Goal: Task Accomplishment & Management: Manage account settings

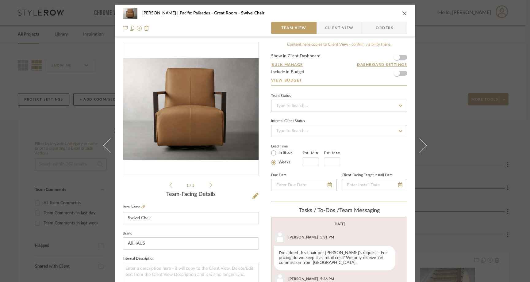
scroll to position [210, 0]
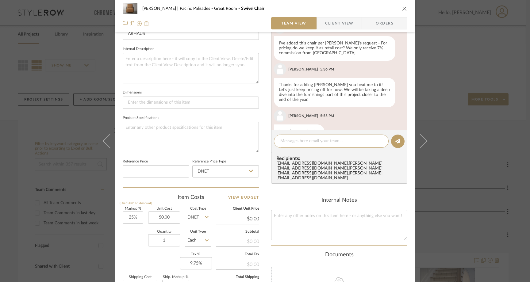
click at [402, 10] on icon "close" at bounding box center [404, 8] width 5 height 5
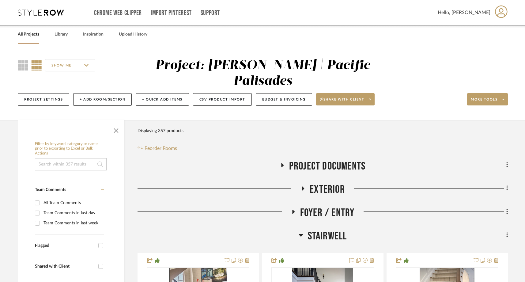
click at [26, 36] on link "All Projects" at bounding box center [28, 34] width 21 height 8
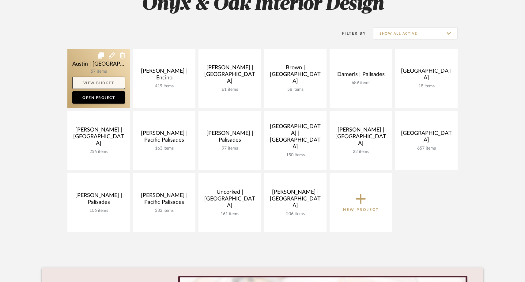
scroll to position [104, 0]
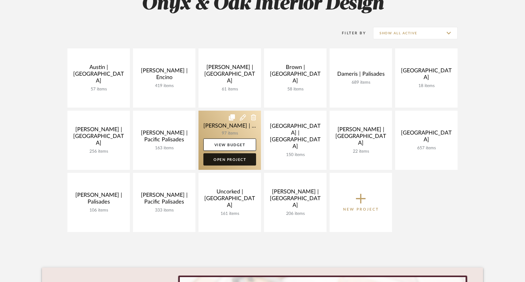
click at [231, 159] on link "Open Project" at bounding box center [230, 159] width 53 height 12
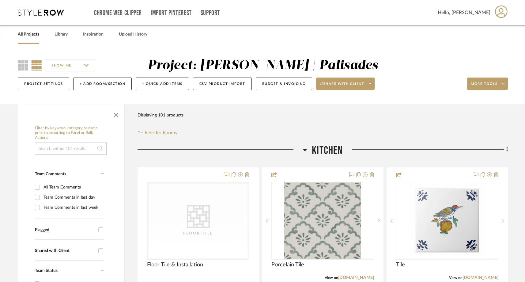
click at [35, 32] on link "All Projects" at bounding box center [28, 34] width 21 height 8
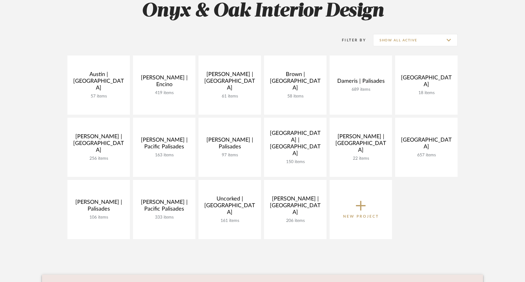
scroll to position [97, 0]
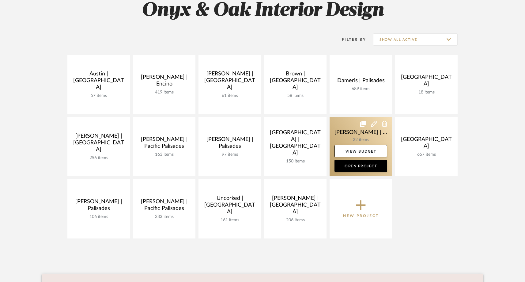
click at [375, 124] on icon at bounding box center [374, 124] width 6 height 6
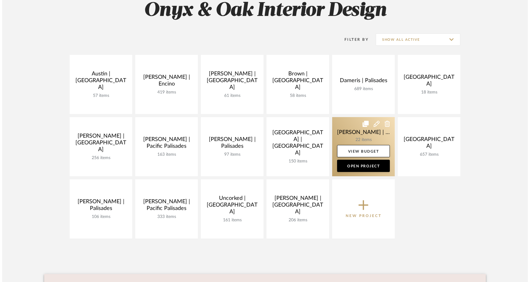
scroll to position [0, 0]
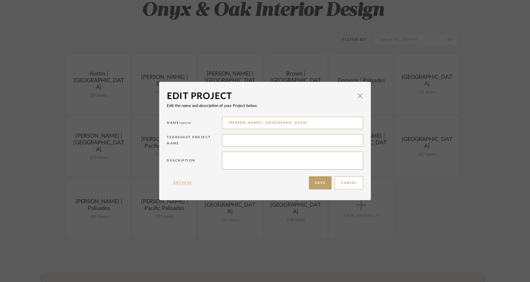
click at [177, 184] on button "Archive" at bounding box center [183, 182] width 32 height 13
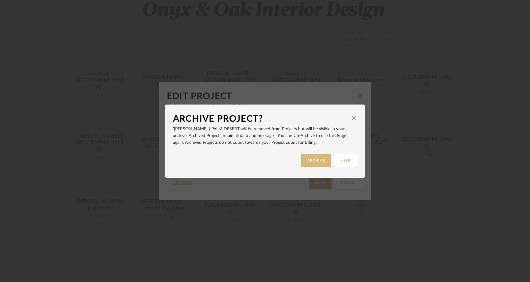
click at [325, 156] on button "ARCHIVE" at bounding box center [316, 160] width 30 height 13
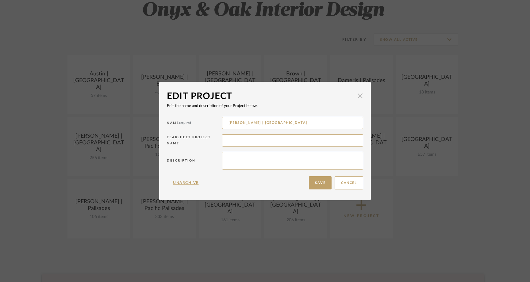
click at [359, 96] on span "button" at bounding box center [360, 96] width 12 height 12
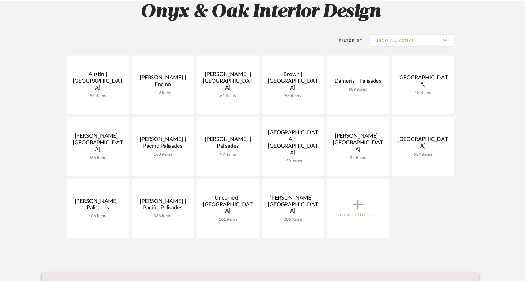
scroll to position [97, 0]
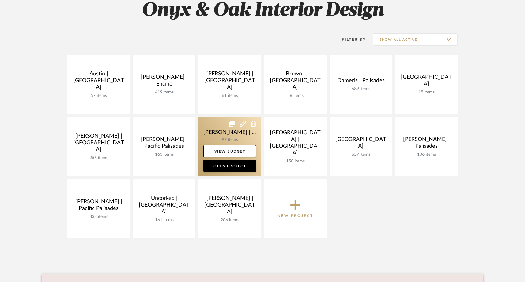
click at [245, 123] on icon at bounding box center [243, 124] width 6 height 6
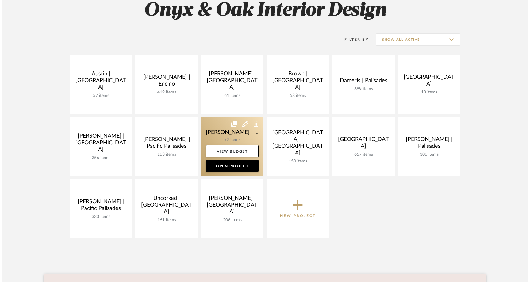
scroll to position [0, 0]
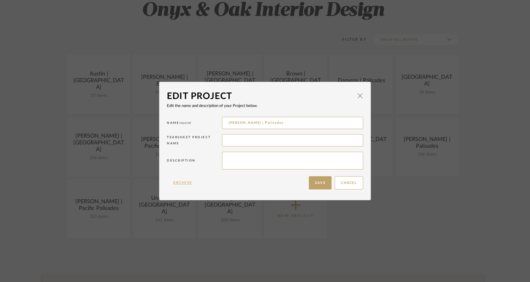
click at [177, 183] on button "Archive" at bounding box center [183, 182] width 32 height 13
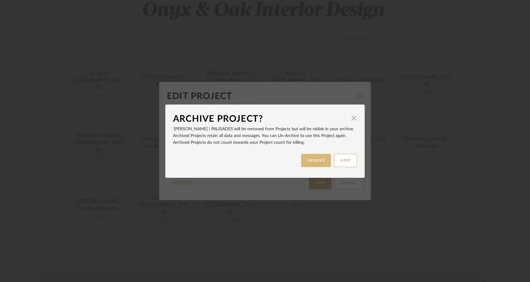
click at [318, 159] on button "ARCHIVE" at bounding box center [316, 160] width 30 height 13
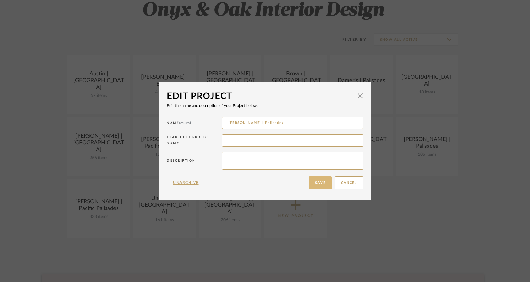
click at [321, 184] on button "Save" at bounding box center [320, 182] width 23 height 13
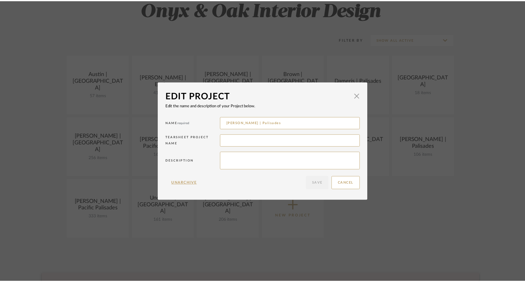
scroll to position [97, 0]
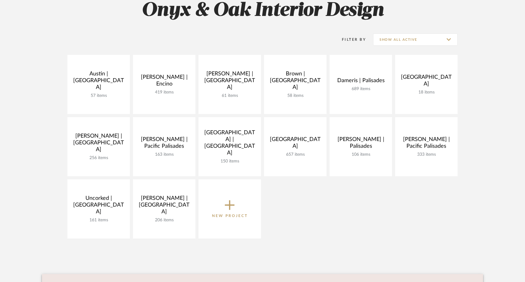
click at [231, 208] on icon at bounding box center [230, 205] width 10 height 13
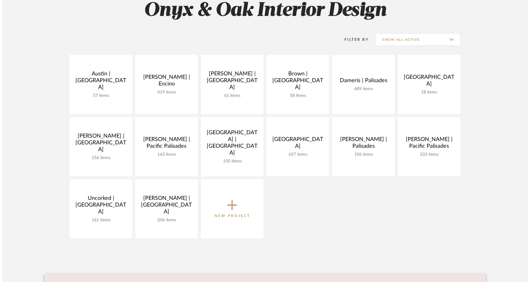
scroll to position [0, 0]
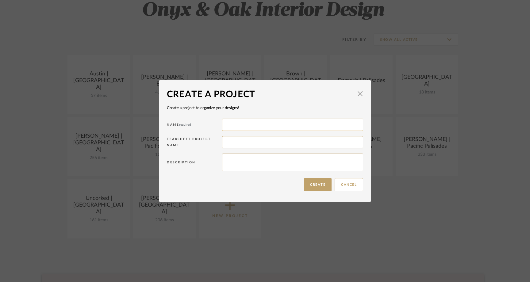
click at [234, 123] on input at bounding box center [292, 125] width 141 height 12
type input "Dameris | Condo"
click at [318, 187] on button "Create" at bounding box center [318, 184] width 28 height 13
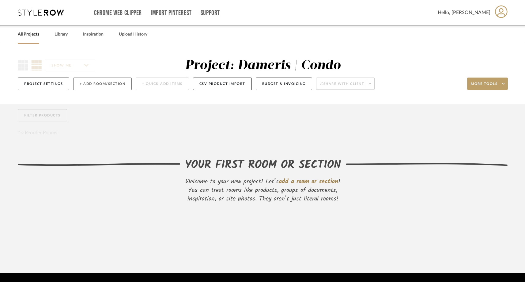
click at [90, 86] on button "+ Add Room/Section" at bounding box center [102, 84] width 59 height 13
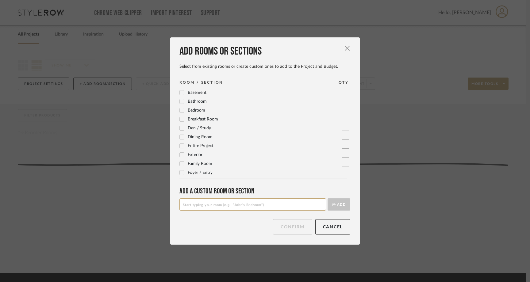
click at [181, 110] on icon at bounding box center [182, 110] width 4 height 4
click at [180, 127] on icon at bounding box center [182, 127] width 4 height 4
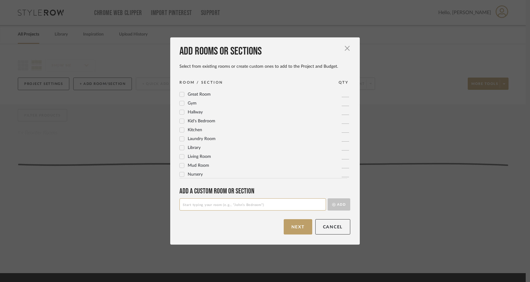
scroll to position [130, 0]
click at [180, 151] on icon at bounding box center [182, 149] width 4 height 4
click at [293, 228] on button "Next" at bounding box center [298, 226] width 29 height 15
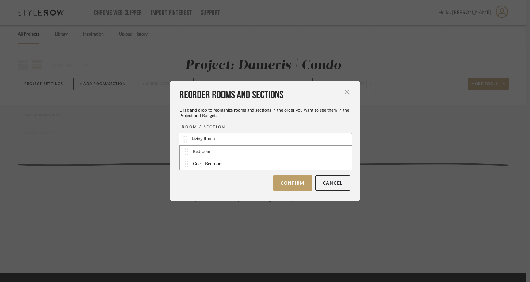
drag, startPoint x: 185, startPoint y: 166, endPoint x: 185, endPoint y: 140, distance: 25.5
click at [281, 181] on button "Confirm" at bounding box center [292, 182] width 39 height 15
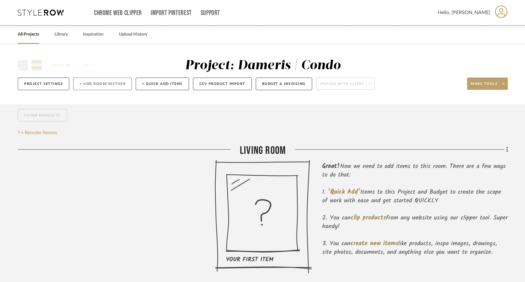
click at [95, 84] on button "+ Add Room/Section" at bounding box center [102, 84] width 59 height 13
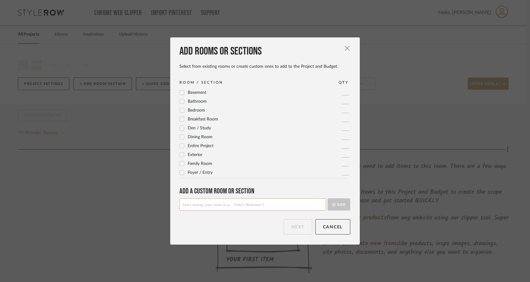
click at [180, 137] on icon at bounding box center [182, 137] width 4 height 3
click at [180, 173] on icon at bounding box center [182, 172] width 4 height 3
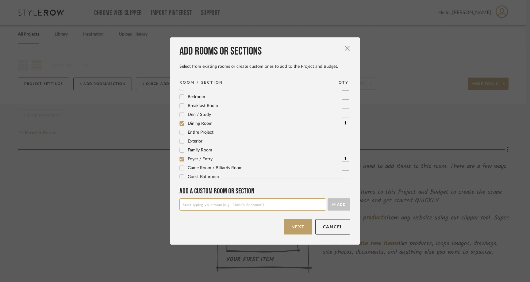
scroll to position [10, 0]
click at [299, 228] on button "Next" at bounding box center [298, 226] width 29 height 15
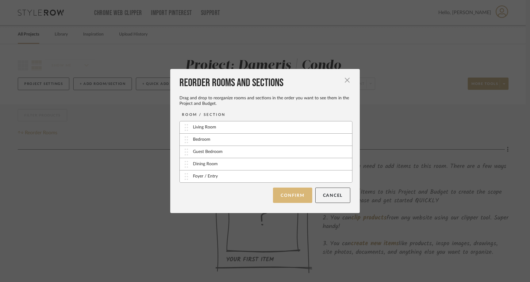
click at [294, 194] on button "Confirm" at bounding box center [292, 195] width 39 height 15
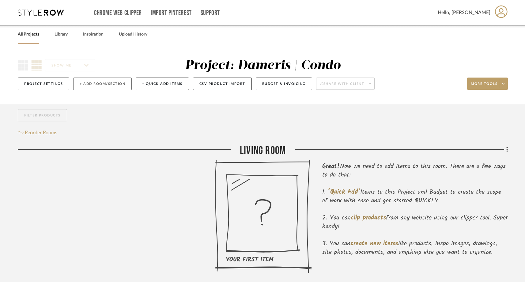
click at [103, 84] on button "+ Add Room/Section" at bounding box center [102, 84] width 59 height 13
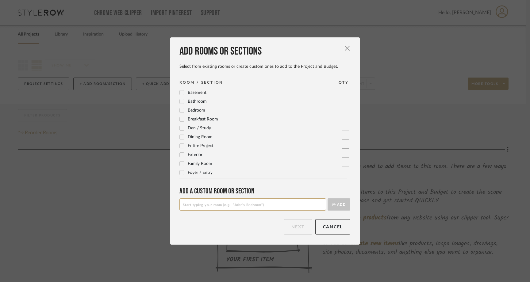
click at [190, 208] on input at bounding box center [252, 204] width 147 height 12
type input "Stairwell"
click at [338, 202] on button "Add" at bounding box center [338, 204] width 23 height 12
click at [180, 164] on icon at bounding box center [182, 163] width 4 height 3
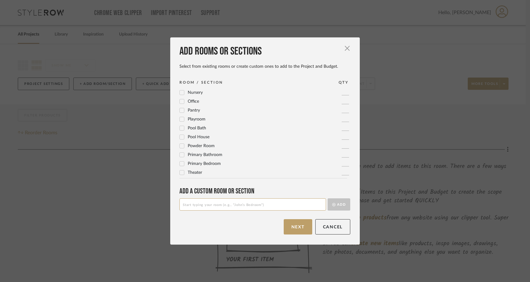
click at [180, 147] on icon at bounding box center [182, 146] width 4 height 4
click at [303, 228] on button "Next" at bounding box center [298, 226] width 29 height 15
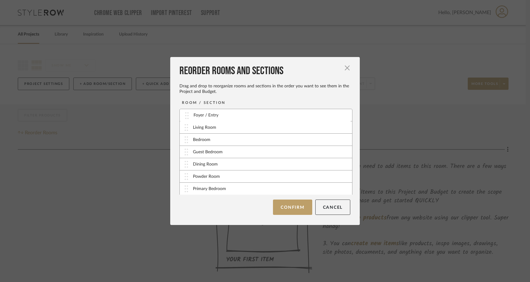
drag, startPoint x: 183, startPoint y: 164, endPoint x: 186, endPoint y: 115, distance: 49.1
drag, startPoint x: 185, startPoint y: 141, endPoint x: 185, endPoint y: 188, distance: 47.5
drag, startPoint x: 185, startPoint y: 175, endPoint x: 188, endPoint y: 131, distance: 44.2
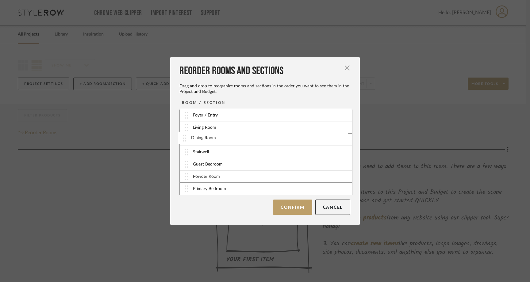
drag, startPoint x: 185, startPoint y: 162, endPoint x: 185, endPoint y: 138, distance: 24.2
drag, startPoint x: 184, startPoint y: 162, endPoint x: 183, endPoint y: 135, distance: 27.0
drag, startPoint x: 183, startPoint y: 149, endPoint x: 185, endPoint y: 125, distance: 23.3
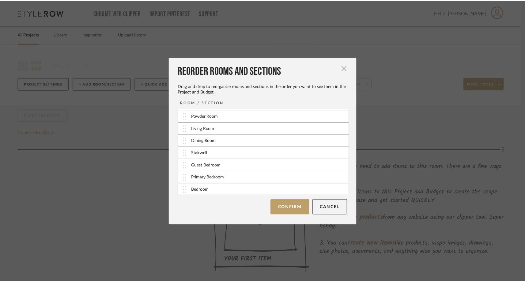
scroll to position [13, 0]
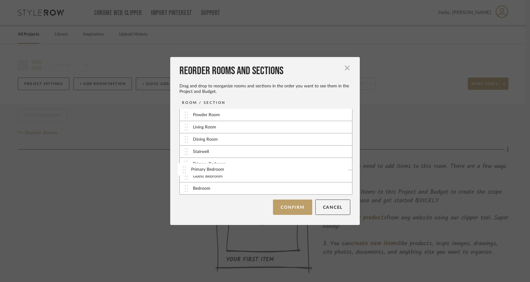
drag, startPoint x: 184, startPoint y: 174, endPoint x: 185, endPoint y: 167, distance: 7.7
click at [305, 207] on button "Confirm" at bounding box center [292, 207] width 39 height 15
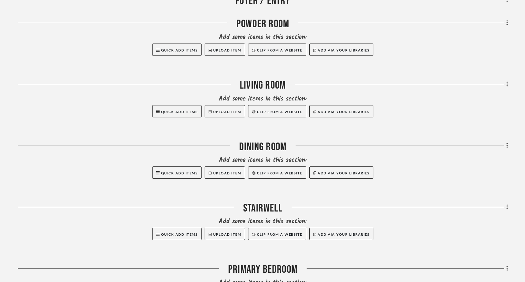
scroll to position [477, 0]
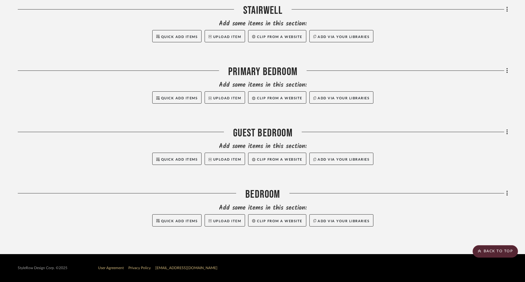
click at [507, 193] on icon at bounding box center [507, 193] width 1 height 5
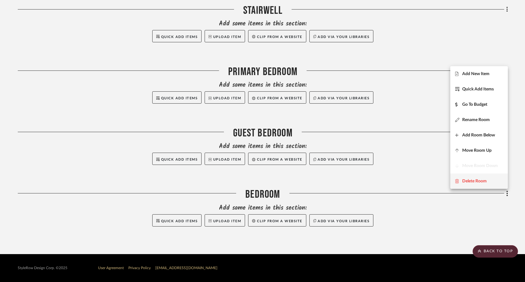
click at [482, 182] on span "Delete Room" at bounding box center [475, 180] width 25 height 5
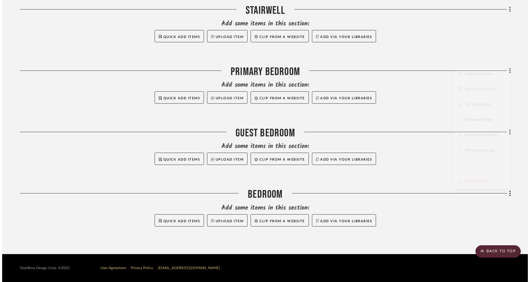
scroll to position [0, 0]
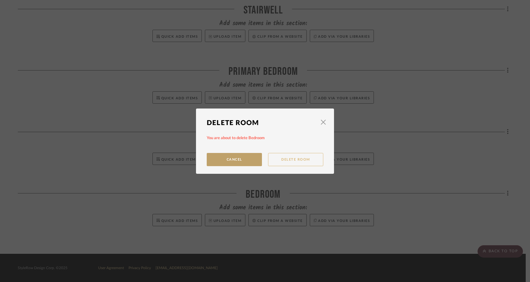
click at [286, 162] on button "Delete Room" at bounding box center [295, 159] width 55 height 13
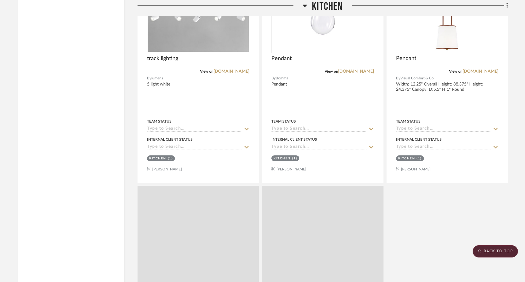
scroll to position [2961, 0]
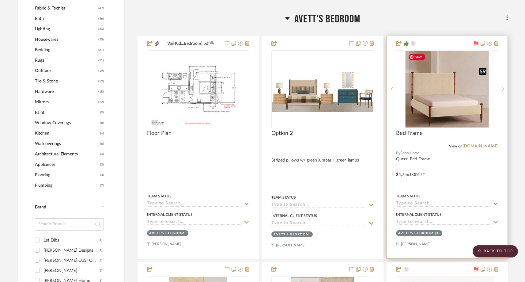
click at [444, 112] on img "0" at bounding box center [447, 89] width 83 height 77
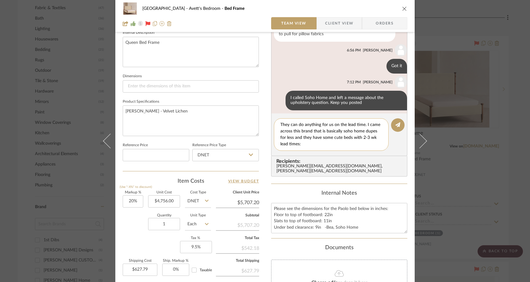
paste textarea "[URL][DOMAIN_NAME][PERSON_NAME]"
click at [364, 126] on textarea "They cant do anything for us on the lead time. I came across this brand that is…" at bounding box center [333, 135] width 106 height 26
type textarea "They cant do anything for us on the lead time... I came across this brand that …"
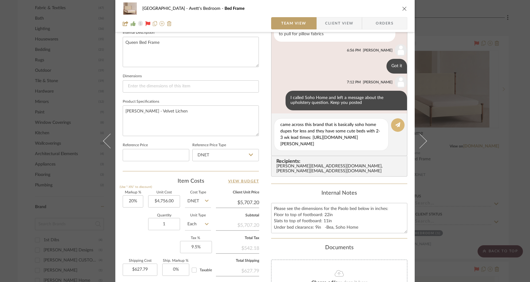
click at [395, 123] on icon at bounding box center [397, 124] width 5 height 5
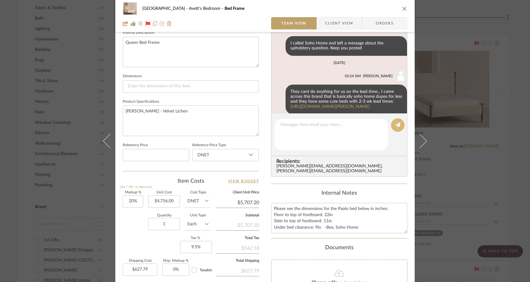
scroll to position [354, 0]
